Goal: Navigation & Orientation: Find specific page/section

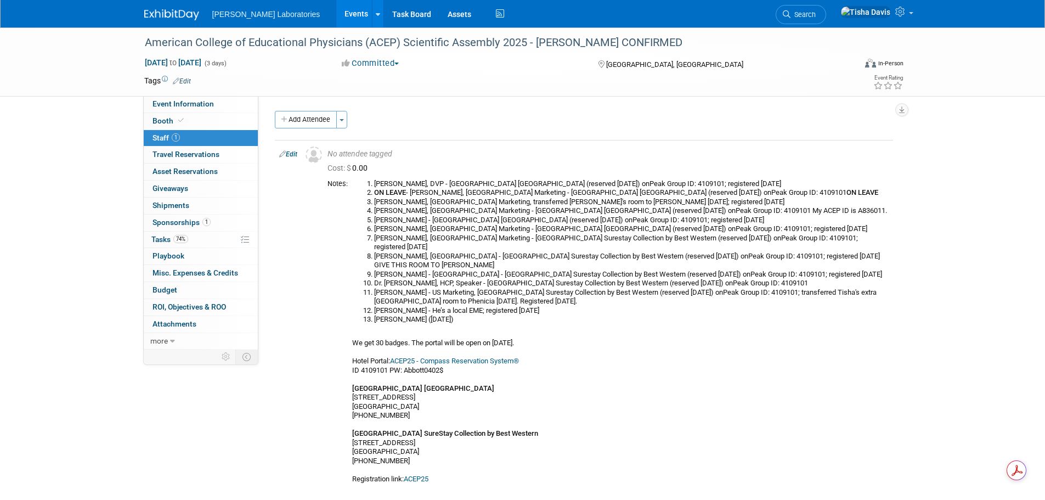
click at [336, 14] on link "Events" at bounding box center [356, 13] width 40 height 27
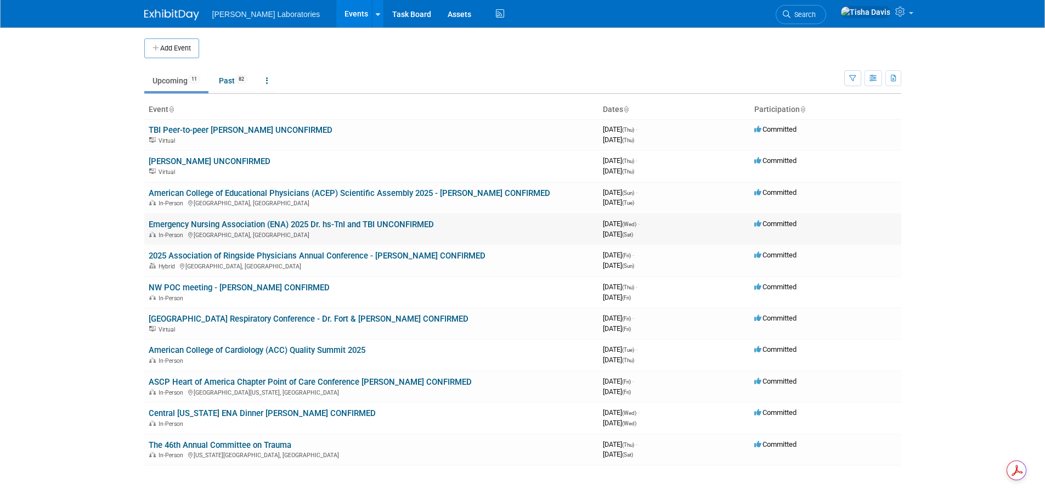
click at [224, 223] on link "Emergency Nursing Association (ENA) 2025 Dr. hs-TnI and TBI UNCONFIRMED" at bounding box center [291, 224] width 285 height 10
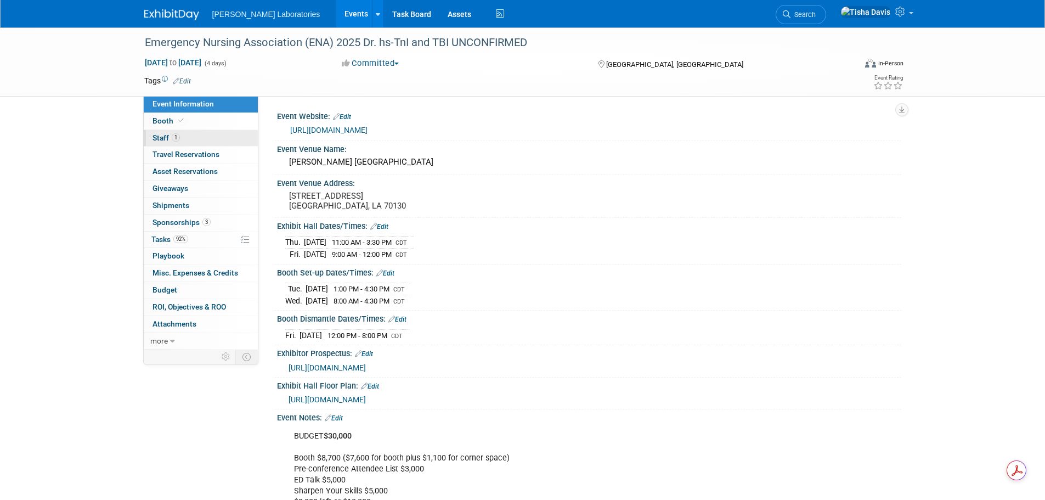
click at [163, 137] on span "Staff 1" at bounding box center [165, 137] width 27 height 9
